Goal: Information Seeking & Learning: Learn about a topic

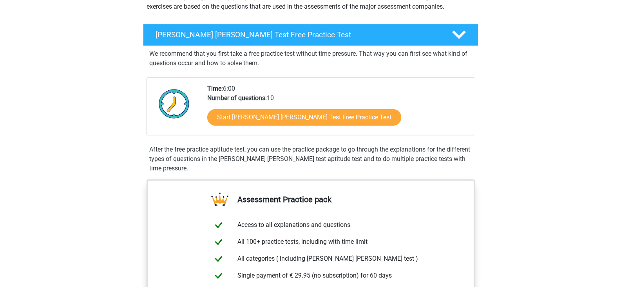
scroll to position [118, 0]
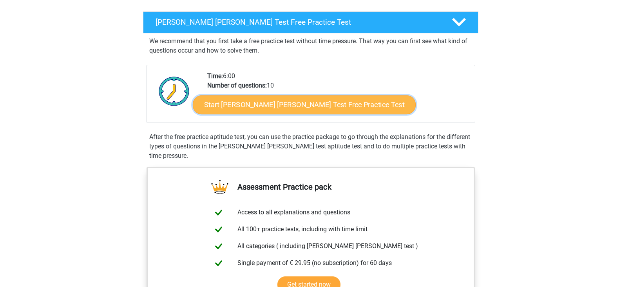
click at [270, 105] on link "Start Watson Glaser Test Free Practice Test" at bounding box center [304, 104] width 223 height 19
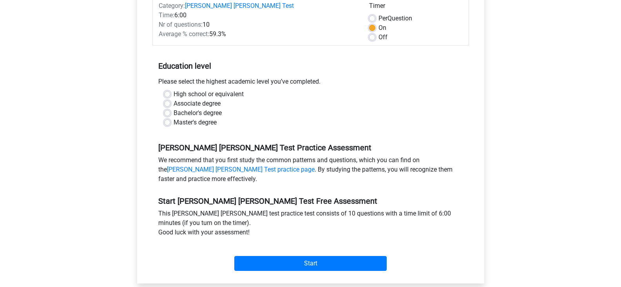
scroll to position [157, 0]
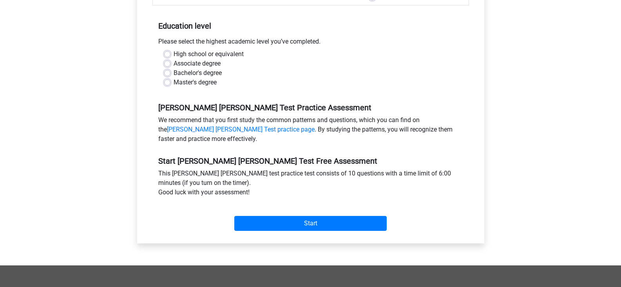
click at [174, 49] on label "High school or equivalent" at bounding box center [209, 53] width 70 height 9
click at [166, 49] on input "High school or equivalent" at bounding box center [167, 53] width 6 height 8
radio input "true"
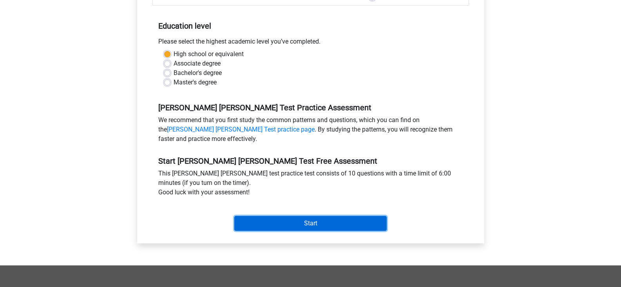
click at [302, 216] on input "Start" at bounding box center [310, 223] width 153 height 15
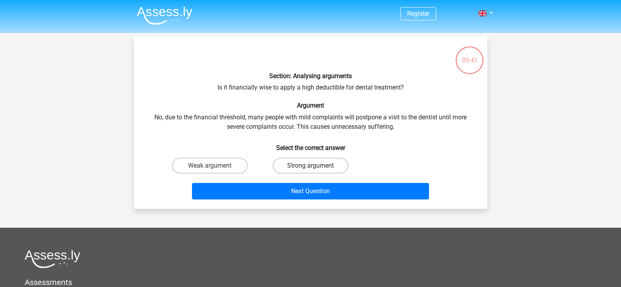
click at [296, 166] on label "Strong argument" at bounding box center [311, 166] width 76 height 16
click at [310, 166] on input "Strong argument" at bounding box center [312, 167] width 5 height 5
radio input "true"
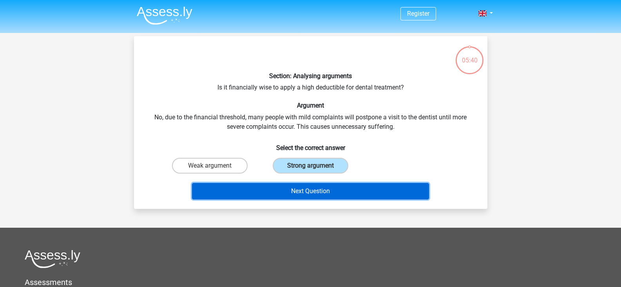
click at [297, 191] on button "Next Question" at bounding box center [310, 191] width 237 height 16
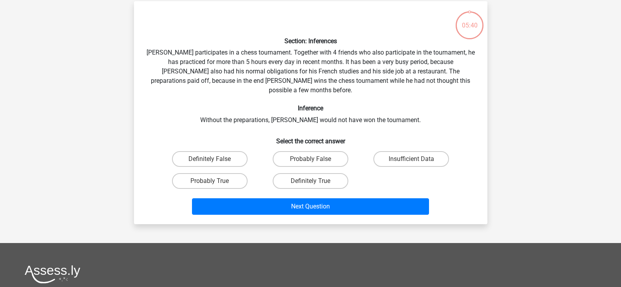
scroll to position [36, 0]
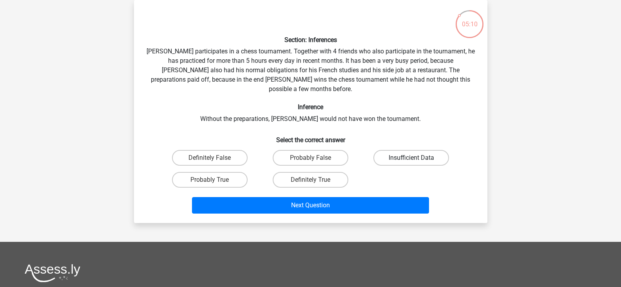
click at [421, 151] on label "Insufficient Data" at bounding box center [412, 158] width 76 height 16
click at [417, 158] on input "Insufficient Data" at bounding box center [414, 160] width 5 height 5
radio input "true"
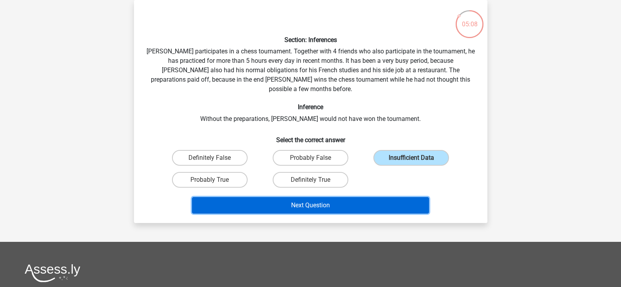
click at [319, 199] on button "Next Question" at bounding box center [310, 205] width 237 height 16
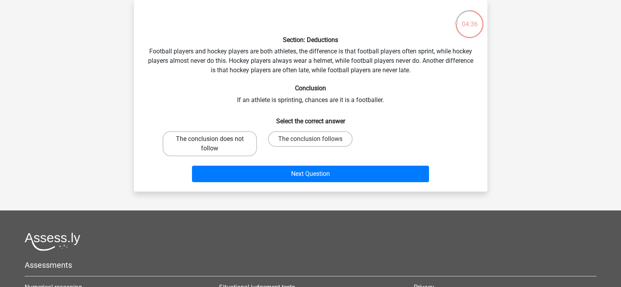
click at [204, 141] on label "The conclusion does not follow" at bounding box center [210, 143] width 94 height 25
click at [210, 141] on input "The conclusion does not follow" at bounding box center [212, 141] width 5 height 5
radio input "true"
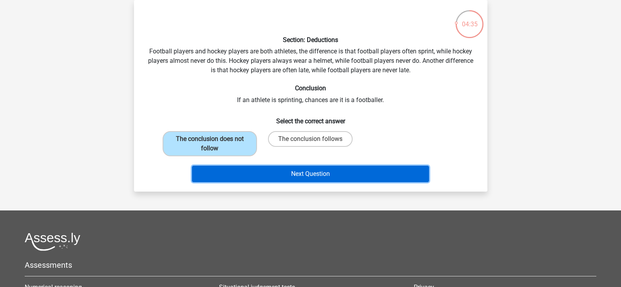
click at [314, 176] on button "Next Question" at bounding box center [310, 173] width 237 height 16
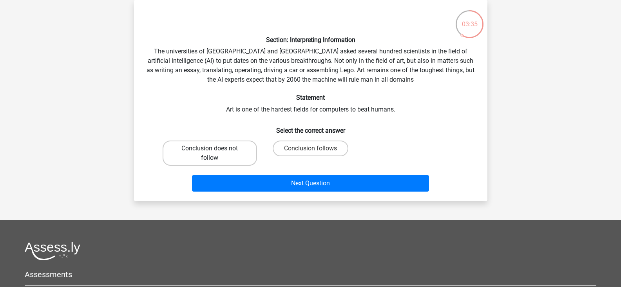
click at [211, 156] on label "Conclusion does not follow" at bounding box center [210, 152] width 94 height 25
click at [211, 153] on input "Conclusion does not follow" at bounding box center [212, 150] width 5 height 5
radio input "true"
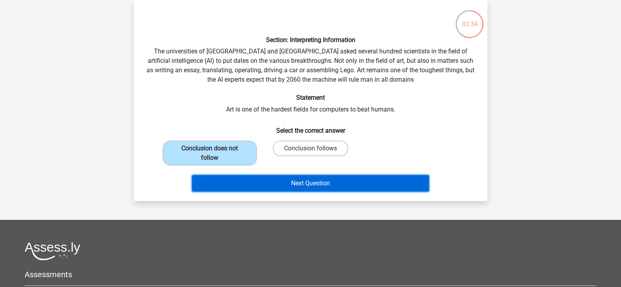
click at [314, 183] on button "Next Question" at bounding box center [310, 183] width 237 height 16
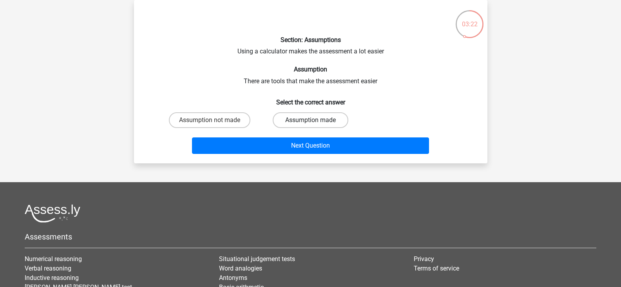
click at [313, 119] on label "Assumption made" at bounding box center [311, 120] width 76 height 16
click at [313, 120] on input "Assumption made" at bounding box center [312, 122] width 5 height 5
radio input "true"
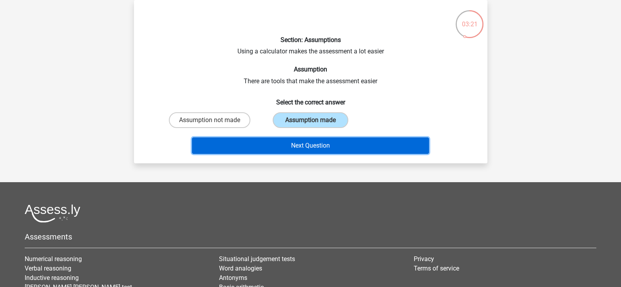
click at [309, 146] on button "Next Question" at bounding box center [310, 145] width 237 height 16
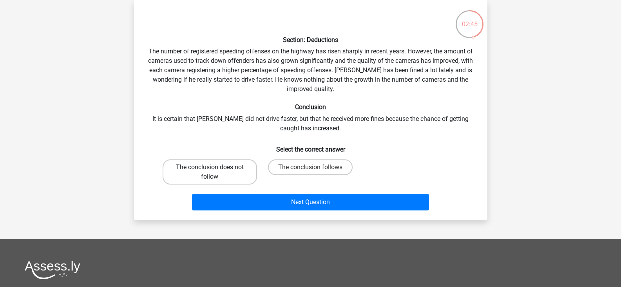
click at [207, 173] on label "The conclusion does not follow" at bounding box center [210, 171] width 94 height 25
click at [210, 172] on input "The conclusion does not follow" at bounding box center [212, 169] width 5 height 5
radio input "true"
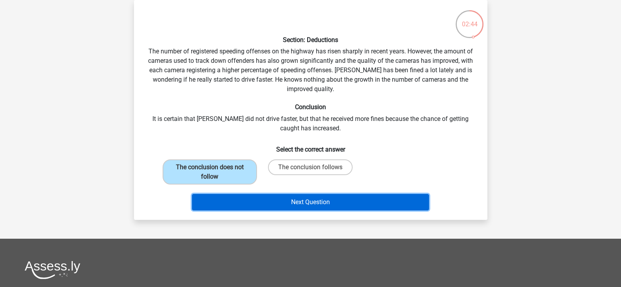
click at [260, 204] on button "Next Question" at bounding box center [310, 202] width 237 height 16
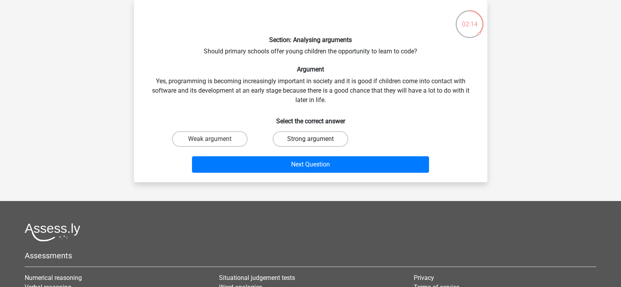
click at [302, 135] on label "Strong argument" at bounding box center [311, 139] width 76 height 16
click at [310, 139] on input "Strong argument" at bounding box center [312, 141] width 5 height 5
radio input "true"
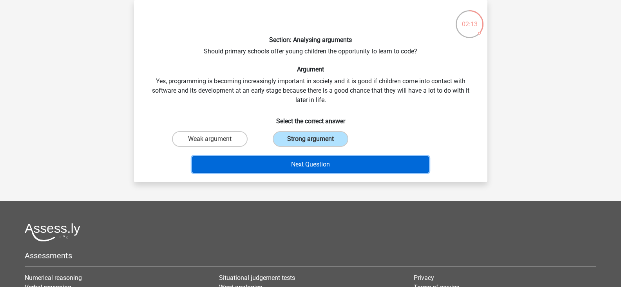
click at [304, 161] on button "Next Question" at bounding box center [310, 164] width 237 height 16
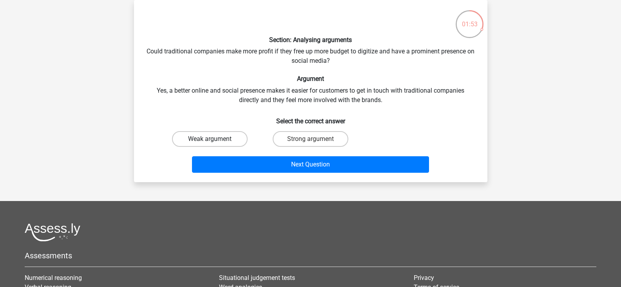
click at [230, 142] on label "Weak argument" at bounding box center [210, 139] width 76 height 16
click at [215, 142] on input "Weak argument" at bounding box center [212, 141] width 5 height 5
radio input "true"
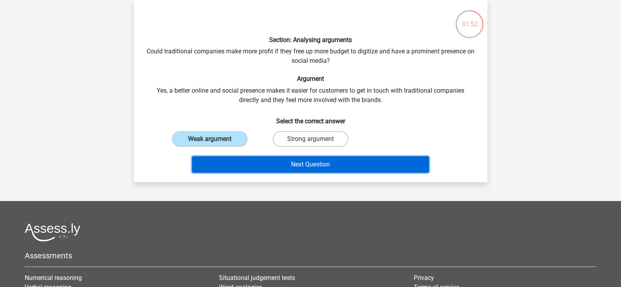
click at [242, 161] on button "Next Question" at bounding box center [310, 164] width 237 height 16
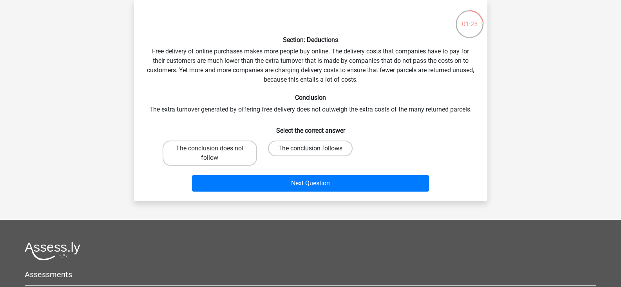
click at [314, 147] on label "The conclusion follows" at bounding box center [310, 148] width 85 height 16
click at [314, 148] on input "The conclusion follows" at bounding box center [312, 150] width 5 height 5
radio input "true"
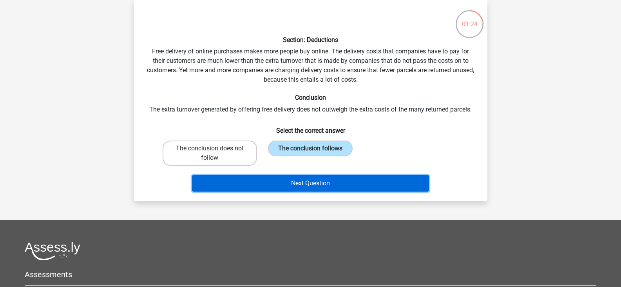
click at [320, 178] on button "Next Question" at bounding box center [310, 183] width 237 height 16
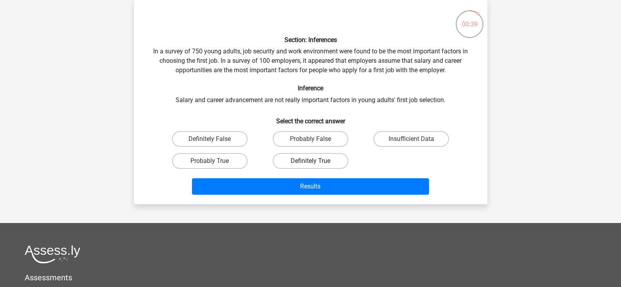
click at [287, 158] on label "Definitely True" at bounding box center [311, 161] width 76 height 16
click at [310, 161] on input "Definitely True" at bounding box center [312, 163] width 5 height 5
radio input "true"
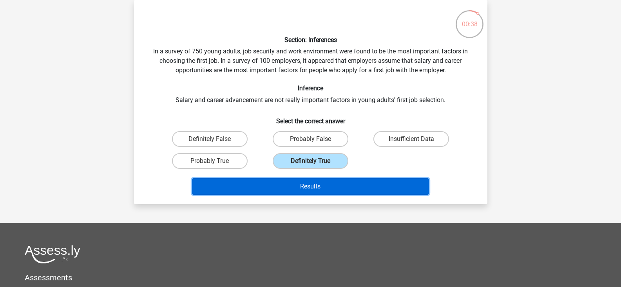
click at [298, 184] on button "Results" at bounding box center [310, 186] width 237 height 16
